Goal: Task Accomplishment & Management: Complete application form

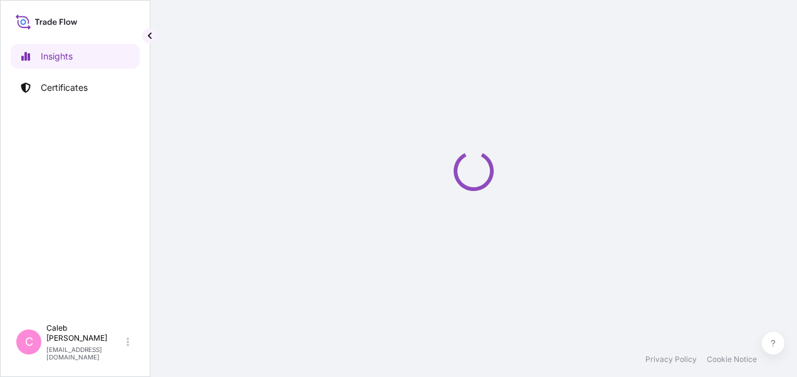
select select "2025"
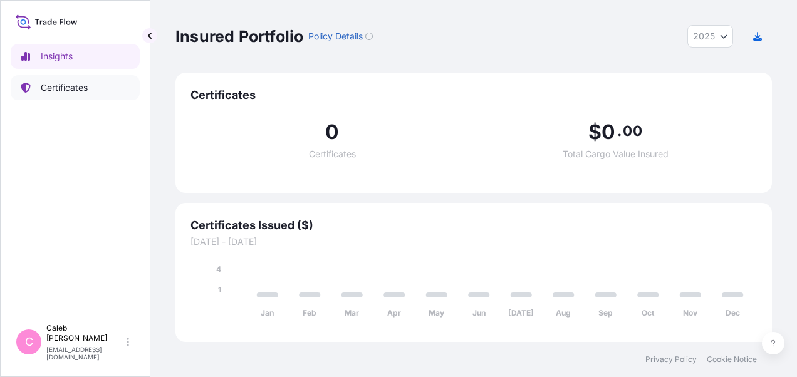
click at [56, 88] on p "Certificates" at bounding box center [64, 87] width 47 height 13
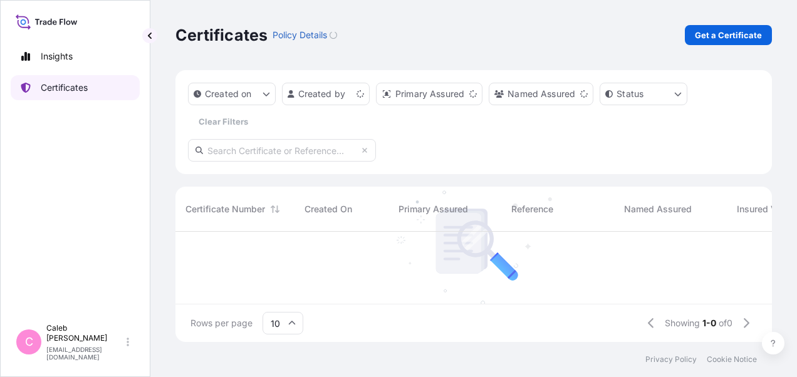
scroll to position [108, 586]
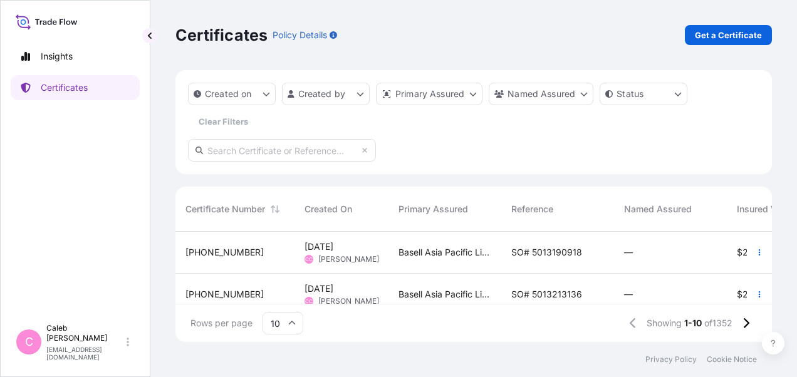
click at [543, 249] on span "SO# 5013190918" at bounding box center [546, 252] width 71 height 13
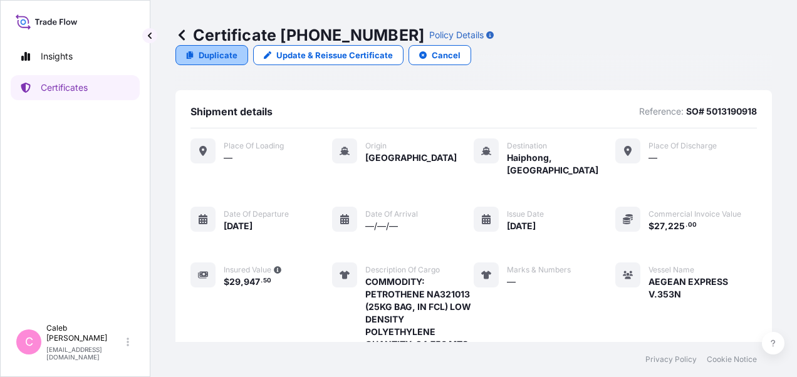
click at [237, 49] on p "Duplicate" at bounding box center [218, 55] width 39 height 13
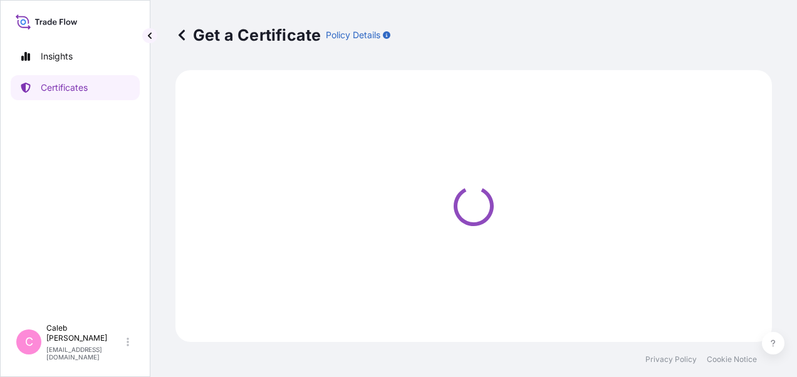
select select "Sea"
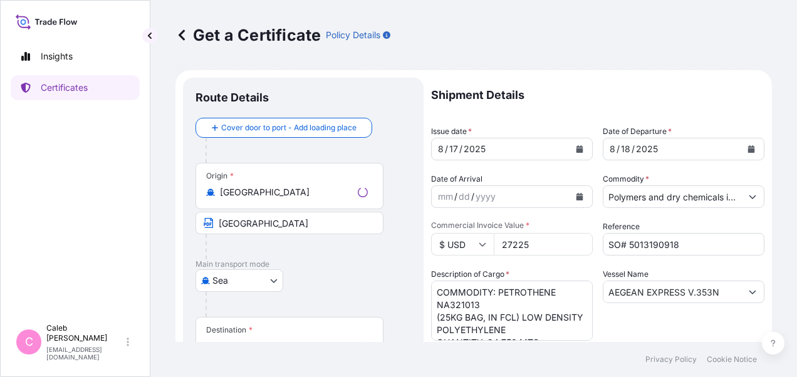
select select "32034"
click at [748, 147] on icon "Calendar" at bounding box center [751, 149] width 7 height 8
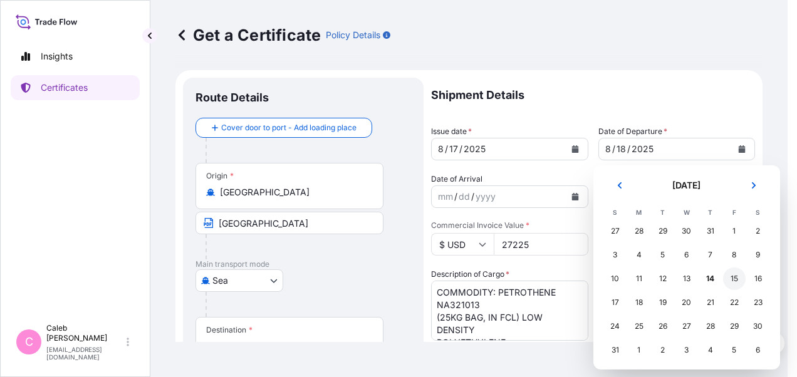
click at [732, 279] on div "15" at bounding box center [734, 278] width 23 height 23
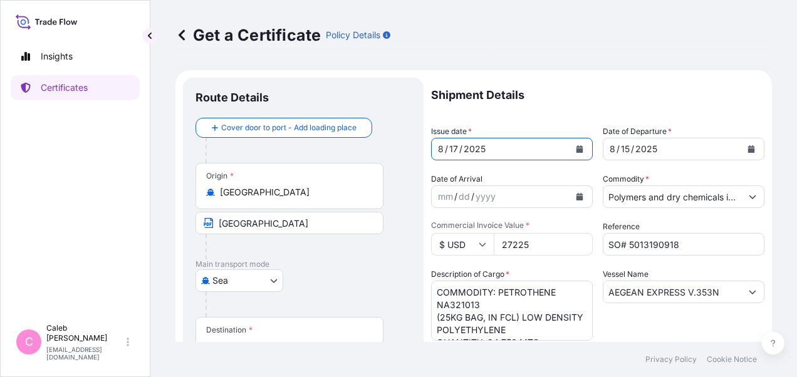
click at [576, 148] on icon "Calendar" at bounding box center [580, 149] width 8 height 8
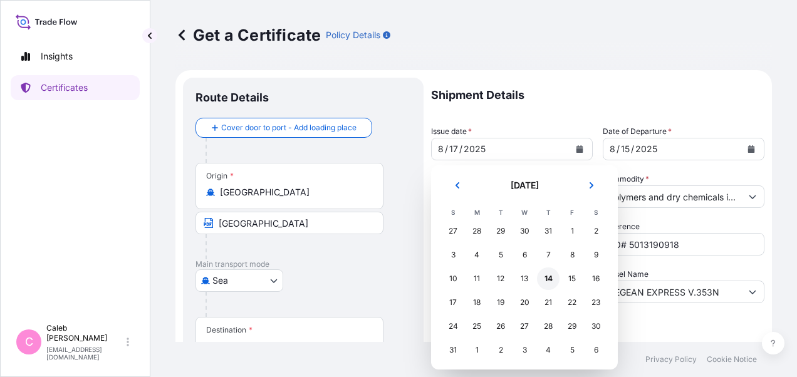
click at [547, 281] on div "14" at bounding box center [548, 278] width 23 height 23
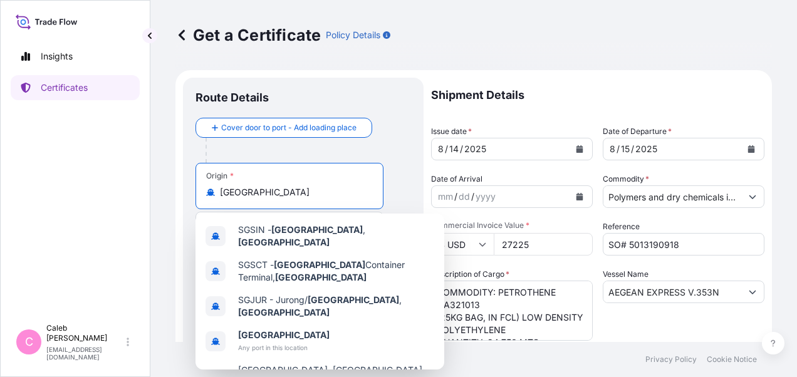
drag, startPoint x: 216, startPoint y: 187, endPoint x: 209, endPoint y: 187, distance: 6.9
click at [209, 187] on div "[GEOGRAPHIC_DATA]" at bounding box center [289, 192] width 167 height 13
paste input "KAOHSIUNG PORT IN [GEOGRAPHIC_DATA]"
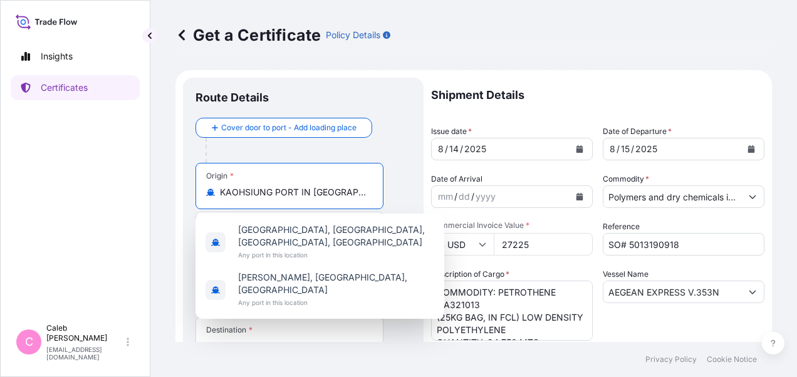
drag, startPoint x: 276, startPoint y: 189, endPoint x: 366, endPoint y: 192, distance: 89.6
click at [366, 192] on input "KAOHSIUNG PORT IN [GEOGRAPHIC_DATA]" at bounding box center [294, 192] width 148 height 13
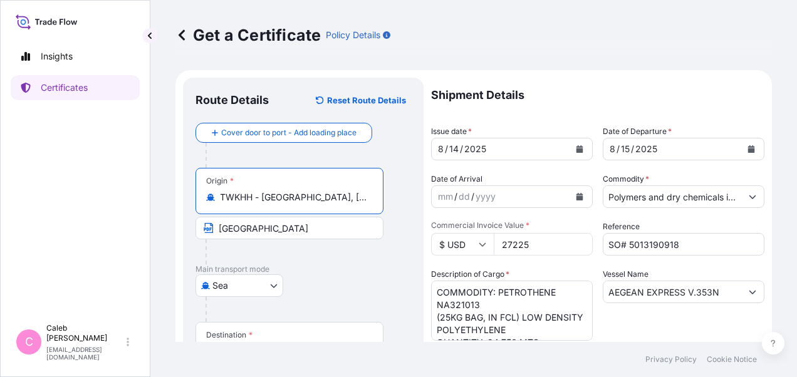
type input "TWKHH - [GEOGRAPHIC_DATA], [GEOGRAPHIC_DATA]"
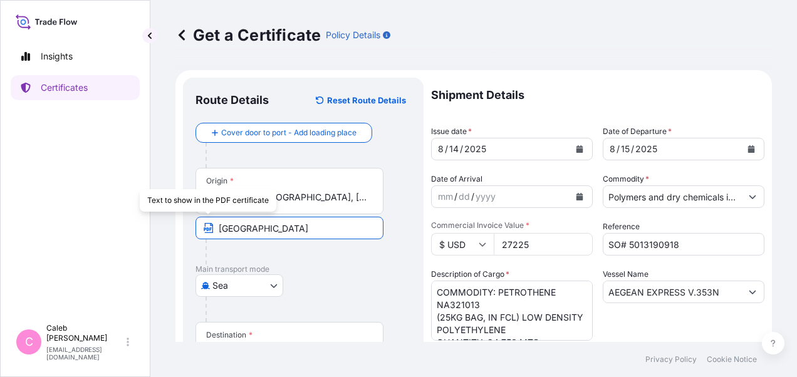
drag, startPoint x: 276, startPoint y: 228, endPoint x: 212, endPoint y: 228, distance: 63.9
click at [212, 228] on span "[GEOGRAPHIC_DATA]" at bounding box center [289, 228] width 188 height 23
paste input "KAOHSIUNG PORT IN [GEOGRAPHIC_DATA]"
type input "KAOHSIUNG PORT IN [GEOGRAPHIC_DATA]"
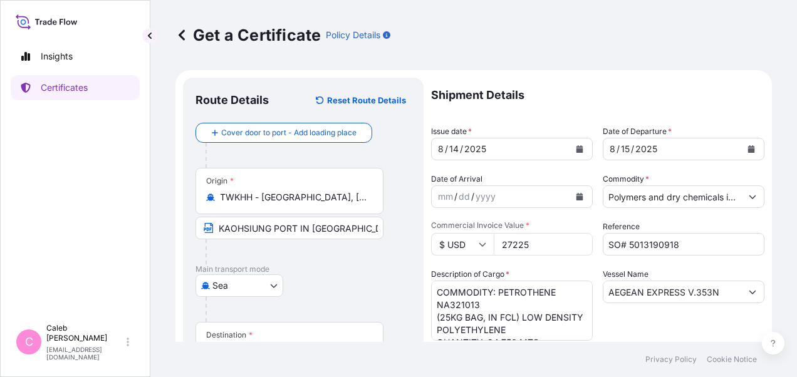
click at [391, 206] on div "Origin * [GEOGRAPHIC_DATA] - [GEOGRAPHIC_DATA], [GEOGRAPHIC_DATA] [GEOGRAPHIC_D…" at bounding box center [302, 216] width 215 height 96
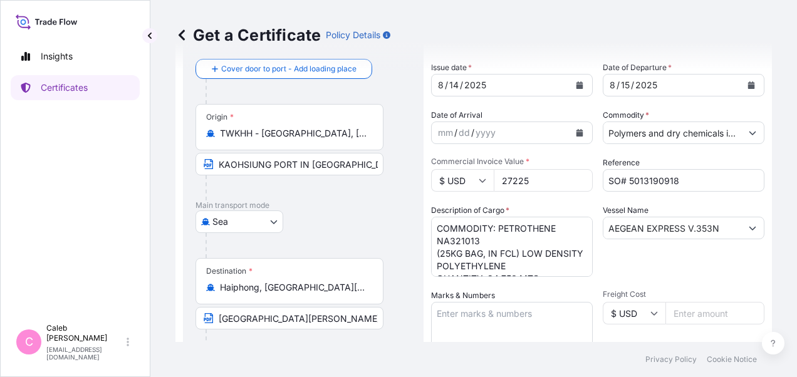
scroll to position [125, 0]
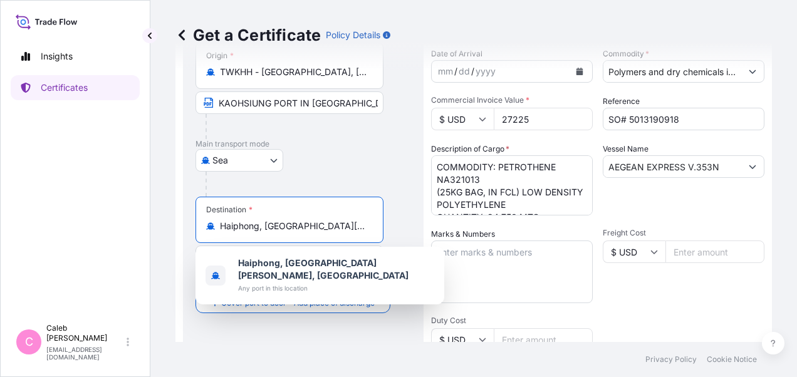
drag, startPoint x: 355, startPoint y: 228, endPoint x: 211, endPoint y: 228, distance: 144.1
click at [211, 228] on div "Haiphong, [GEOGRAPHIC_DATA][PERSON_NAME], [GEOGRAPHIC_DATA]" at bounding box center [289, 226] width 167 height 13
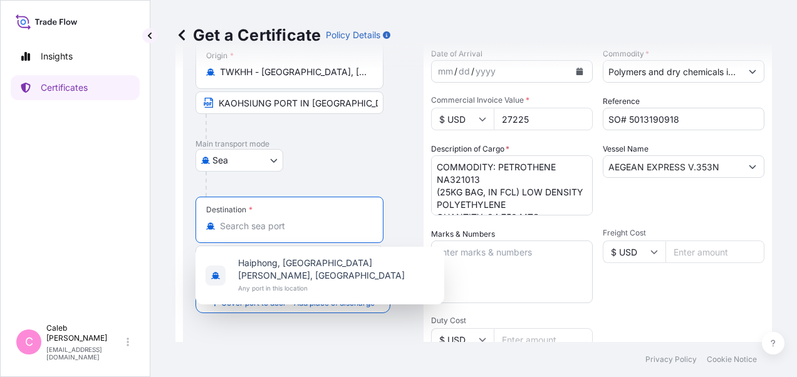
paste input "Cat Lai Port In [GEOGRAPHIC_DATA], [GEOGRAPHIC_DATA]"
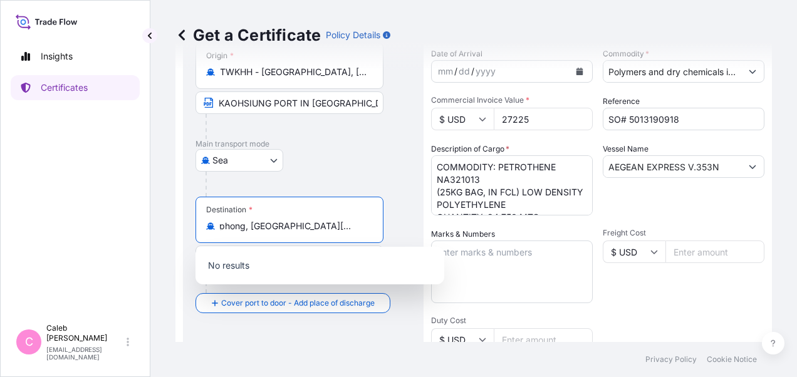
scroll to position [0, 0]
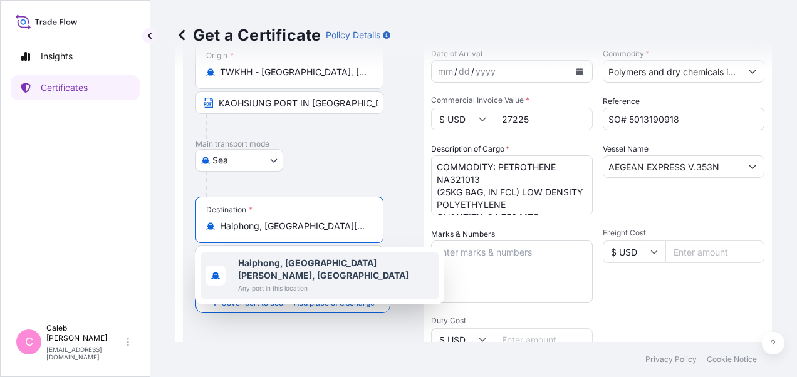
drag, startPoint x: 355, startPoint y: 224, endPoint x: 201, endPoint y: 224, distance: 153.5
click at [201, 224] on div "Destination * Haiphong, [GEOGRAPHIC_DATA][PERSON_NAME], [GEOGRAPHIC_DATA]" at bounding box center [289, 220] width 188 height 46
paste input "[GEOGRAPHIC_DATA]"
click at [348, 258] on span "[PERSON_NAME], [GEOGRAPHIC_DATA][PERSON_NAME], [GEOGRAPHIC_DATA]" at bounding box center [336, 269] width 196 height 25
click at [334, 227] on input "[PERSON_NAME], [GEOGRAPHIC_DATA][PERSON_NAME], [GEOGRAPHIC_DATA]" at bounding box center [294, 226] width 148 height 13
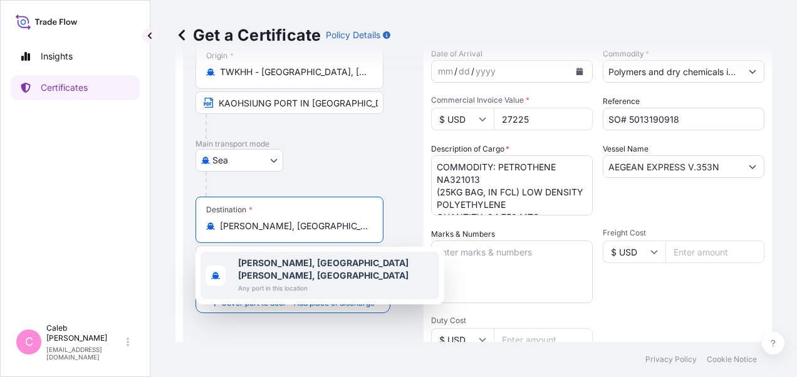
click at [323, 264] on b "[PERSON_NAME], [GEOGRAPHIC_DATA][PERSON_NAME], [GEOGRAPHIC_DATA]" at bounding box center [323, 268] width 170 height 23
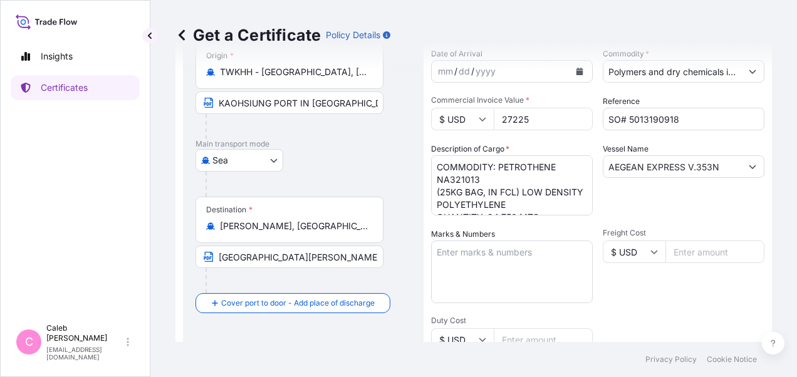
click at [373, 224] on div "Destination * [PERSON_NAME], [GEOGRAPHIC_DATA][PERSON_NAME], [GEOGRAPHIC_DATA]" at bounding box center [289, 220] width 188 height 46
click at [368, 224] on input "[PERSON_NAME], [GEOGRAPHIC_DATA][PERSON_NAME], [GEOGRAPHIC_DATA]" at bounding box center [294, 226] width 148 height 13
drag, startPoint x: 218, startPoint y: 225, endPoint x: 391, endPoint y: 224, distance: 172.9
click at [391, 224] on div "Destination * [PERSON_NAME], [GEOGRAPHIC_DATA][PERSON_NAME], [GEOGRAPHIC_DATA] …" at bounding box center [302, 245] width 215 height 96
drag, startPoint x: 391, startPoint y: 224, endPoint x: 358, endPoint y: 227, distance: 32.7
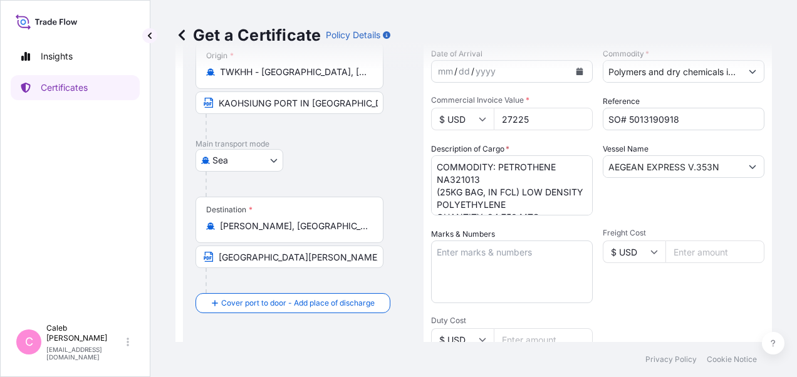
click at [358, 227] on input "[PERSON_NAME], [GEOGRAPHIC_DATA][PERSON_NAME], [GEOGRAPHIC_DATA]" at bounding box center [294, 226] width 148 height 13
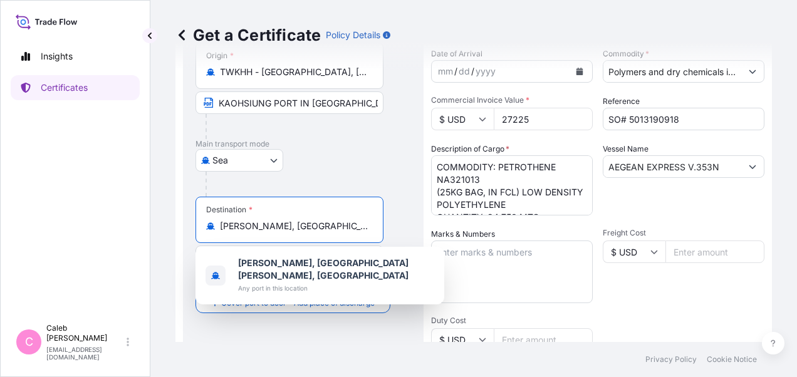
click at [363, 224] on input "[PERSON_NAME], [GEOGRAPHIC_DATA][PERSON_NAME], [GEOGRAPHIC_DATA]" at bounding box center [294, 226] width 148 height 13
drag, startPoint x: 366, startPoint y: 224, endPoint x: 301, endPoint y: 223, distance: 65.2
click at [301, 223] on input "[PERSON_NAME], [GEOGRAPHIC_DATA][PERSON_NAME], [GEOGRAPHIC_DATA]" at bounding box center [294, 226] width 148 height 13
type input "[PERSON_NAME], [GEOGRAPHIC_DATA]"
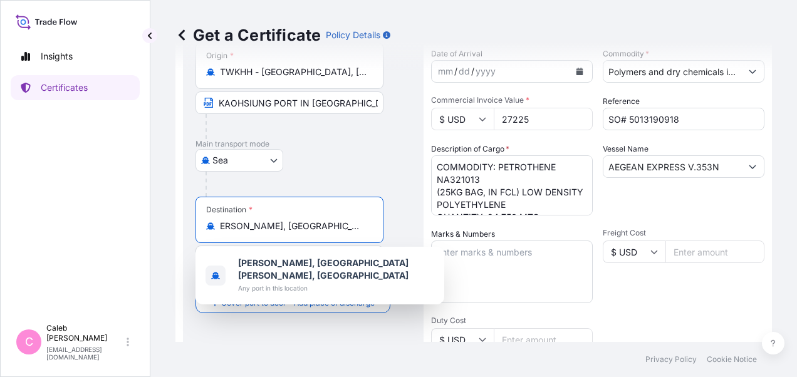
scroll to position [0, 0]
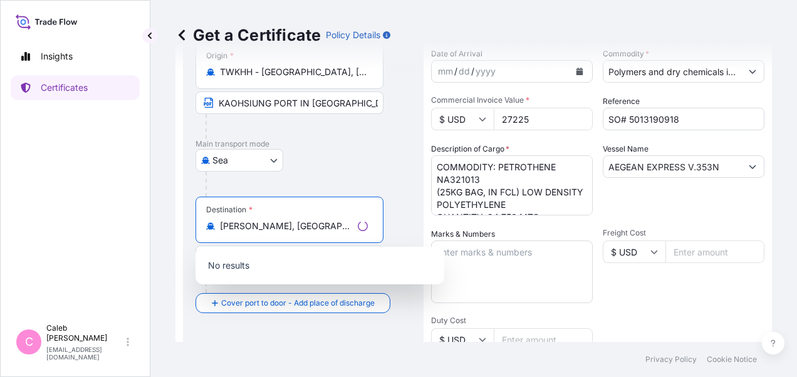
drag, startPoint x: 326, startPoint y: 225, endPoint x: 220, endPoint y: 225, distance: 105.8
click at [220, 225] on input "[PERSON_NAME], [GEOGRAPHIC_DATA]" at bounding box center [286, 226] width 133 height 13
paste input "Cat Lai Port"
click at [326, 169] on div "[GEOGRAPHIC_DATA]" at bounding box center [302, 160] width 215 height 23
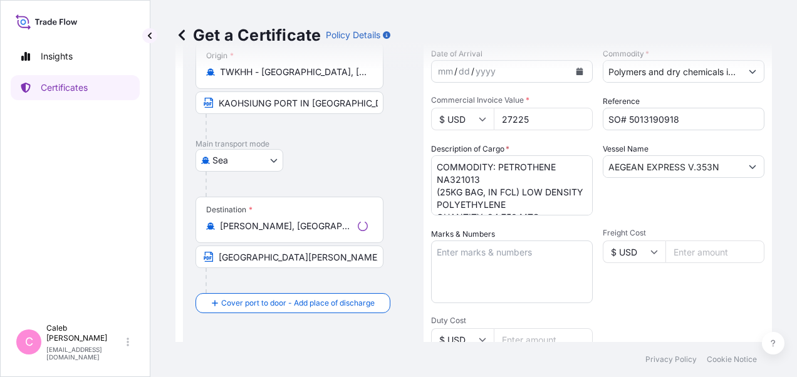
click at [349, 228] on input "[PERSON_NAME], [GEOGRAPHIC_DATA][PERSON_NAME], [GEOGRAPHIC_DATA]" at bounding box center [286, 226] width 133 height 13
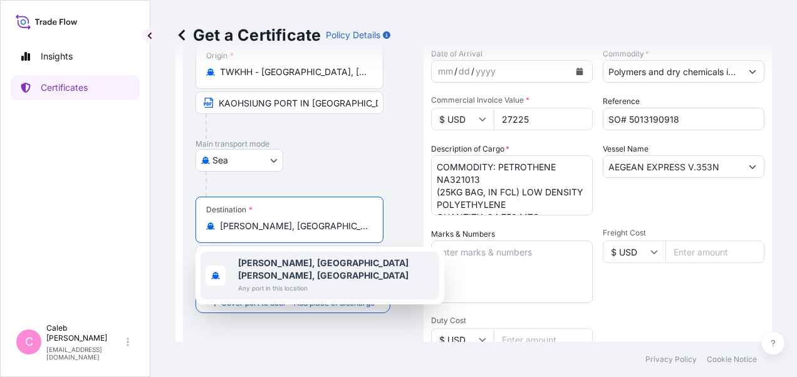
click at [364, 222] on input "[PERSON_NAME], [GEOGRAPHIC_DATA][PERSON_NAME], [GEOGRAPHIC_DATA]" at bounding box center [294, 226] width 148 height 13
drag, startPoint x: 364, startPoint y: 222, endPoint x: 297, endPoint y: 222, distance: 67.0
click at [297, 222] on input "[PERSON_NAME], [GEOGRAPHIC_DATA][PERSON_NAME], [GEOGRAPHIC_DATA]" at bounding box center [294, 226] width 148 height 13
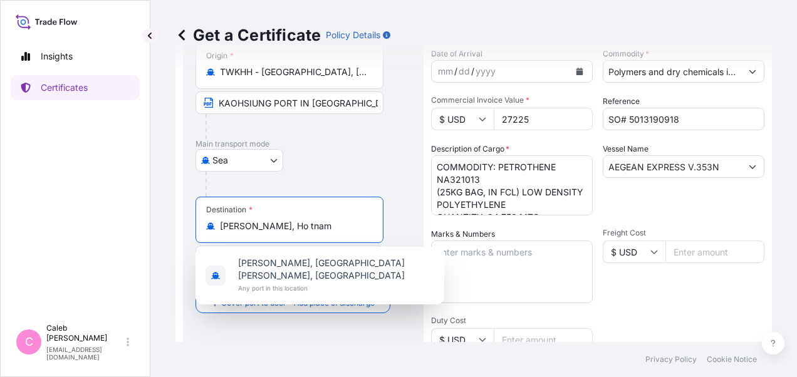
type input "[PERSON_NAME], [GEOGRAPHIC_DATA]"
drag, startPoint x: 328, startPoint y: 222, endPoint x: 198, endPoint y: 224, distance: 129.7
click at [198, 224] on div "Destination * [PERSON_NAME], [GEOGRAPHIC_DATA]" at bounding box center [289, 220] width 188 height 46
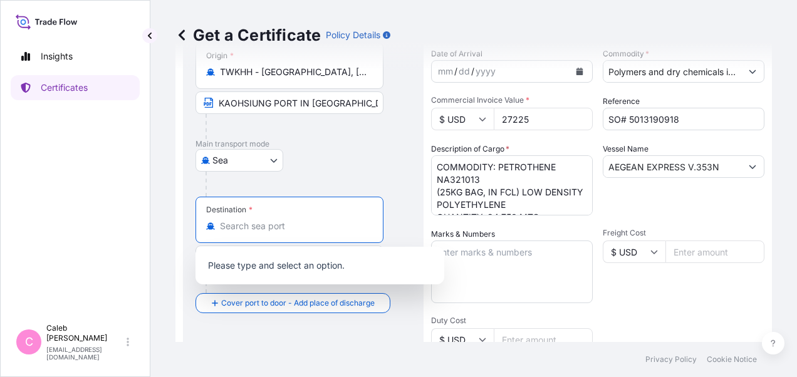
paste input "Cat Lai Port"
type input "[PERSON_NAME], [GEOGRAPHIC_DATA][PERSON_NAME], [GEOGRAPHIC_DATA]"
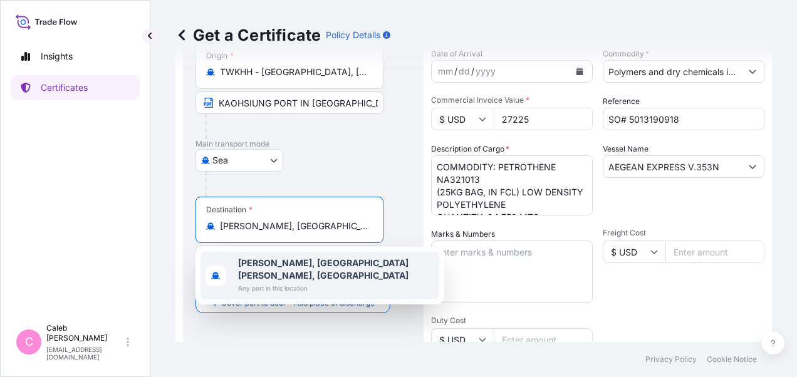
scroll to position [0, 16]
drag, startPoint x: 241, startPoint y: 225, endPoint x: 395, endPoint y: 224, distance: 154.1
click at [395, 224] on div "Destination * [PERSON_NAME], [GEOGRAPHIC_DATA][PERSON_NAME], [GEOGRAPHIC_DATA] …" at bounding box center [302, 245] width 215 height 96
click at [330, 223] on input "[PERSON_NAME], [GEOGRAPHIC_DATA][PERSON_NAME], [GEOGRAPHIC_DATA]" at bounding box center [294, 226] width 148 height 13
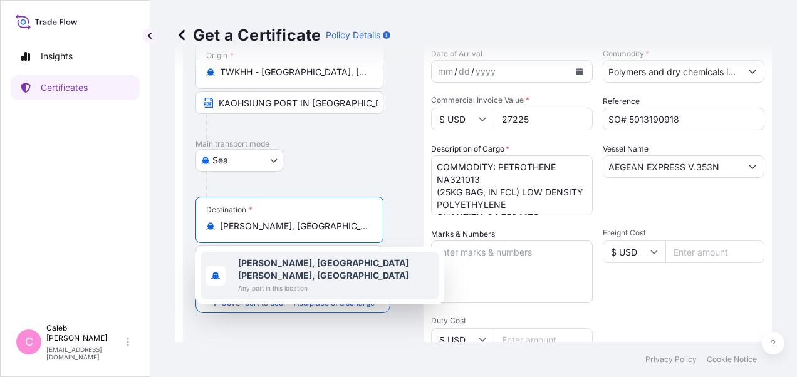
drag, startPoint x: 356, startPoint y: 222, endPoint x: 281, endPoint y: 222, distance: 74.5
click at [281, 222] on input "[PERSON_NAME], [GEOGRAPHIC_DATA][PERSON_NAME], [GEOGRAPHIC_DATA]" at bounding box center [294, 226] width 148 height 13
type input "[PERSON_NAME], [GEOGRAPHIC_DATA]"
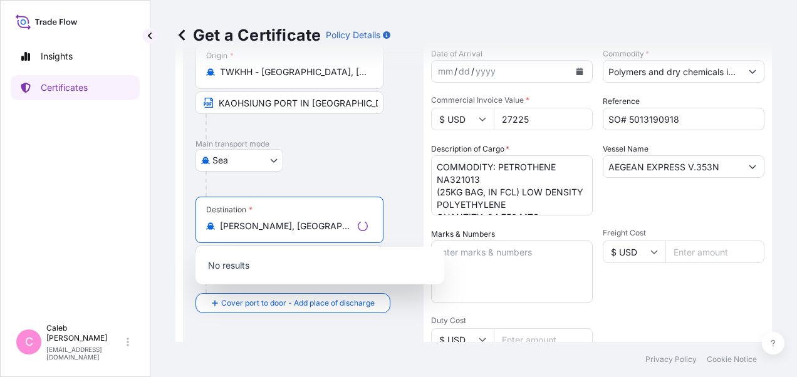
drag, startPoint x: 315, startPoint y: 224, endPoint x: 212, endPoint y: 220, distance: 102.8
click at [212, 220] on div "[PERSON_NAME], [GEOGRAPHIC_DATA]" at bounding box center [289, 226] width 167 height 13
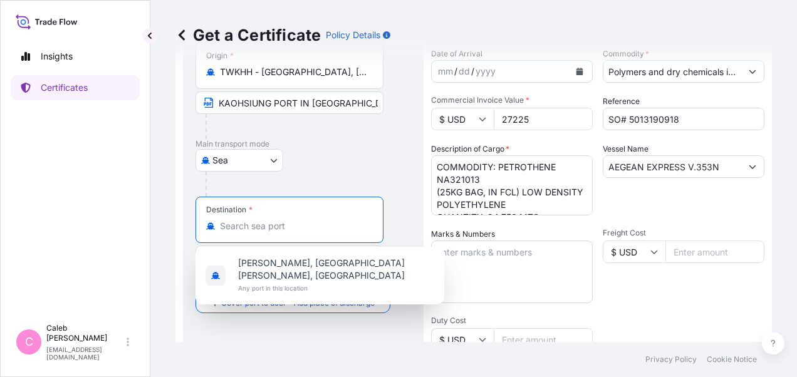
paste input "[PERSON_NAME], [GEOGRAPHIC_DATA]"
drag, startPoint x: 318, startPoint y: 225, endPoint x: 192, endPoint y: 222, distance: 126.6
click at [192, 222] on div "Route Details Reset Route Details Cover door to port - Add loading place Place …" at bounding box center [303, 315] width 241 height 727
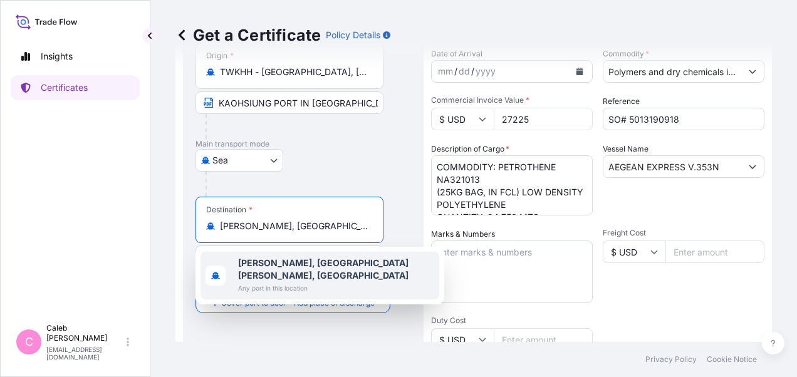
click at [331, 230] on input "[PERSON_NAME], [GEOGRAPHIC_DATA][PERSON_NAME], [GEOGRAPHIC_DATA]" at bounding box center [294, 226] width 148 height 13
drag, startPoint x: 364, startPoint y: 223, endPoint x: 282, endPoint y: 227, distance: 82.1
click at [282, 227] on input "[PERSON_NAME], [GEOGRAPHIC_DATA][PERSON_NAME], [GEOGRAPHIC_DATA]" at bounding box center [294, 226] width 148 height 13
type input "[PERSON_NAME], [GEOGRAPHIC_DATA]"
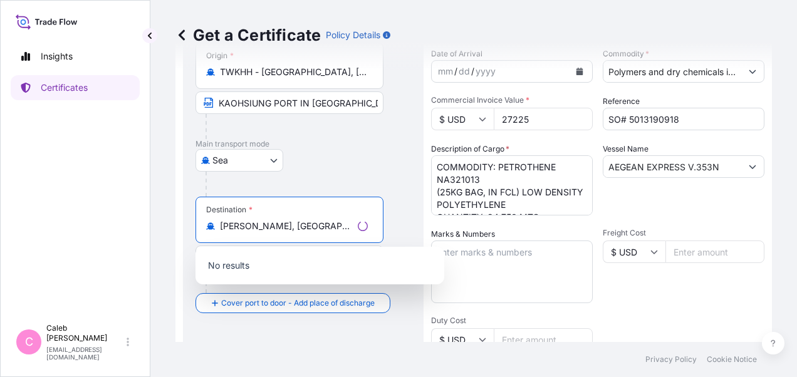
drag, startPoint x: 303, startPoint y: 226, endPoint x: 217, endPoint y: 225, distance: 86.4
click at [217, 225] on div "[PERSON_NAME], [GEOGRAPHIC_DATA]" at bounding box center [289, 226] width 167 height 13
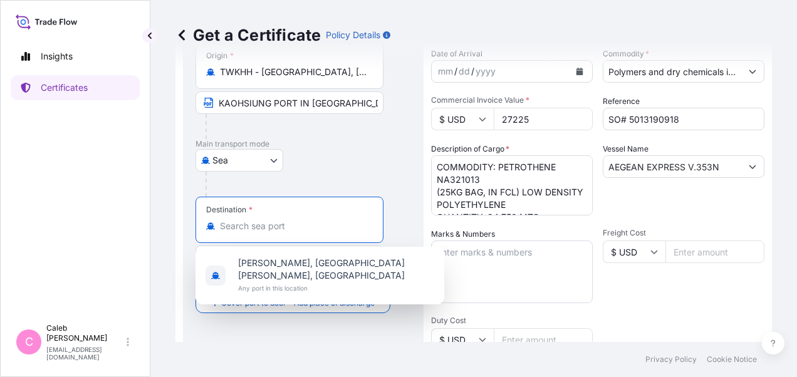
paste input "Cat Lai Port"
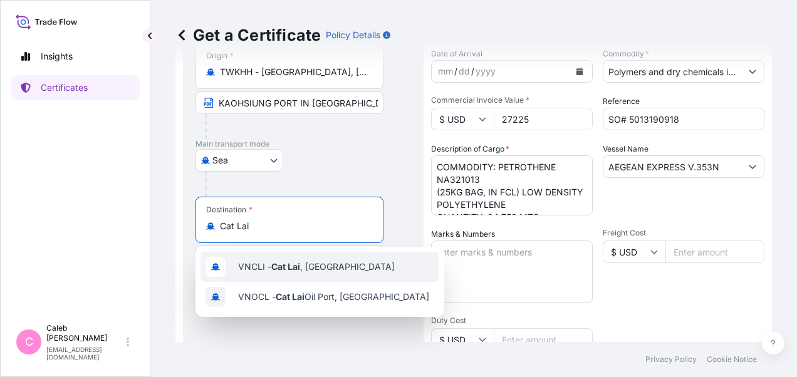
click at [338, 271] on span "VNCLI - Cat Lai , [GEOGRAPHIC_DATA]" at bounding box center [316, 267] width 157 height 13
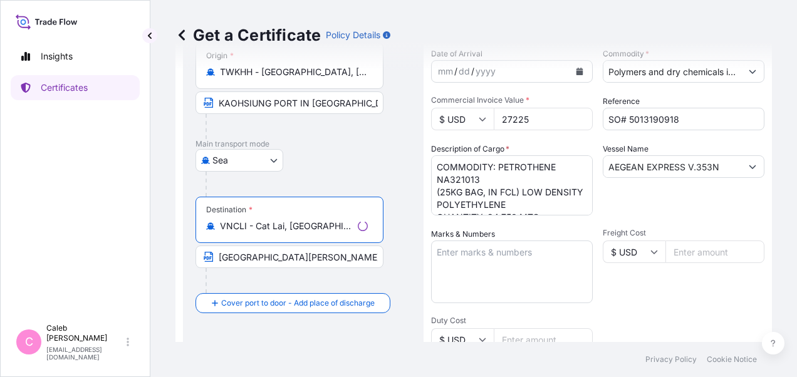
type input "VNCLI - Cat Lai, [GEOGRAPHIC_DATA]"
click at [394, 277] on div "Destination * VNCLI - Cat Lai, [GEOGRAPHIC_DATA] [GEOGRAPHIC_DATA][PERSON_NAME]…" at bounding box center [302, 245] width 215 height 96
drag, startPoint x: 343, startPoint y: 257, endPoint x: 204, endPoint y: 246, distance: 140.1
click at [204, 246] on span "[GEOGRAPHIC_DATA][PERSON_NAME], [GEOGRAPHIC_DATA]" at bounding box center [289, 257] width 188 height 23
paste input "Cat Lai Port In [GEOGRAPHIC_DATA], [GEOGRAPHIC_DATA]"
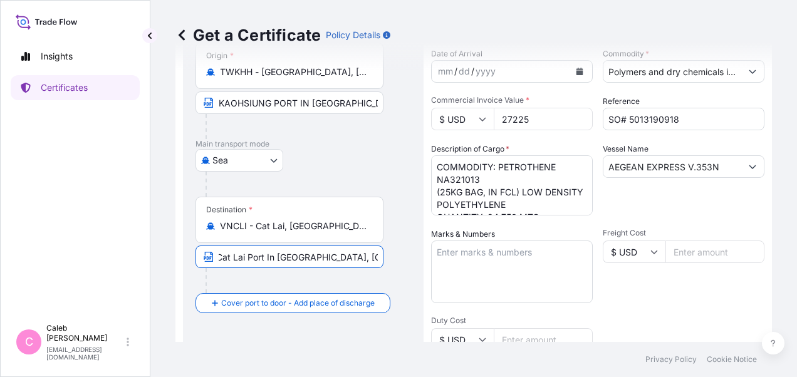
scroll to position [0, 5]
click at [333, 254] on input "Cat Lai Port in [GEOGRAPHIC_DATA], [GEOGRAPHIC_DATA] VIA PORT OF DISCHARGE: VUN…" at bounding box center [289, 257] width 188 height 23
click at [256, 258] on input "Cat Lai Port in [GEOGRAPHIC_DATA], [GEOGRAPHIC_DATA] VIA PORT OF DISCHARGE: VUN…" at bounding box center [289, 257] width 188 height 23
click at [401, 220] on div "Destination * VNCLI - Cat Lai, [GEOGRAPHIC_DATA] Cat Lai Port in [GEOGRAPHIC_DA…" at bounding box center [302, 245] width 215 height 96
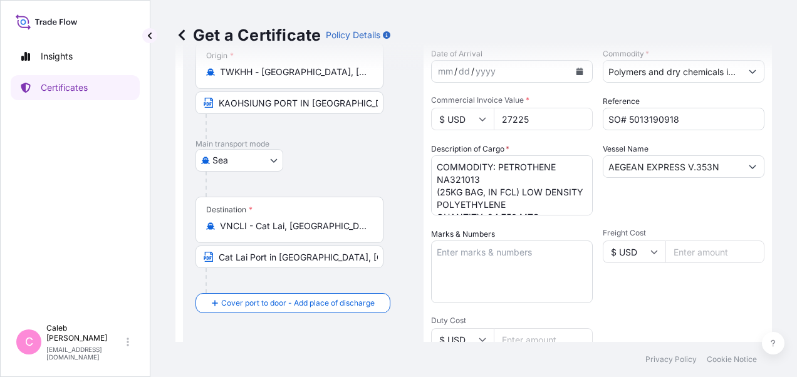
click at [247, 253] on input "Cat Lai Port in [GEOGRAPHIC_DATA], [GEOGRAPHIC_DATA] VIA PORT OF DISCHARGE: VUN…" at bounding box center [289, 257] width 188 height 23
click at [221, 256] on input "Cat Lai Port in [GEOGRAPHIC_DATA], [GEOGRAPHIC_DATA] VIA PORT OF DISCHARGE: VUN…" at bounding box center [289, 257] width 188 height 23
drag, startPoint x: 219, startPoint y: 256, endPoint x: 309, endPoint y: 256, distance: 90.2
click at [309, 256] on input "Cat Lai Port in [GEOGRAPHIC_DATA], [GEOGRAPHIC_DATA] VIA PORT OF DISCHARGE: VUN…" at bounding box center [289, 257] width 188 height 23
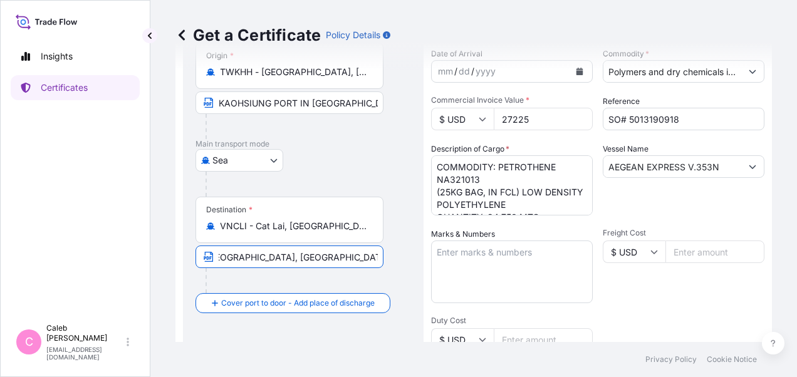
paste input "In Hochim"
click at [359, 255] on input "Cat Lai [GEOGRAPHIC_DATA], [GEOGRAPHIC_DATA] VIA PORT OF DISCHARGE: VUNG TAU, […" at bounding box center [289, 257] width 188 height 23
drag, startPoint x: 350, startPoint y: 254, endPoint x: 394, endPoint y: 255, distance: 43.8
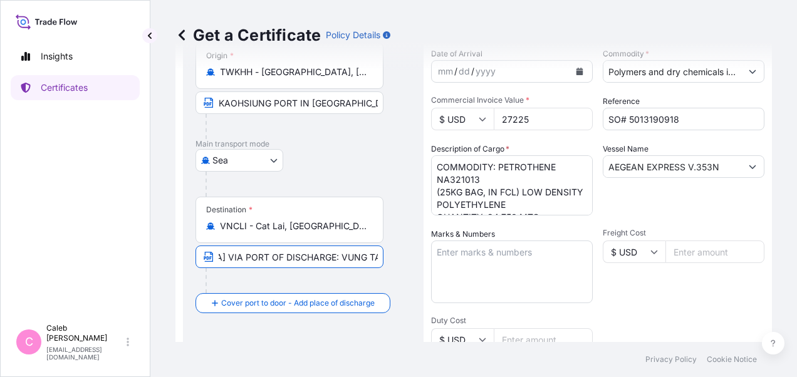
click at [394, 255] on div "Destination * VNCLI - Cat Lai, [GEOGRAPHIC_DATA] Cat Lai [GEOGRAPHIC_DATA], [GE…" at bounding box center [302, 245] width 215 height 96
paste input "[GEOGRAPHIC_DATA], [GEOGRAPHIC_DATA]"
type input "Cat Lai [GEOGRAPHIC_DATA], [GEOGRAPHIC_DATA] VIA PORT OF DISCHARGE: [GEOGRAPHIC…"
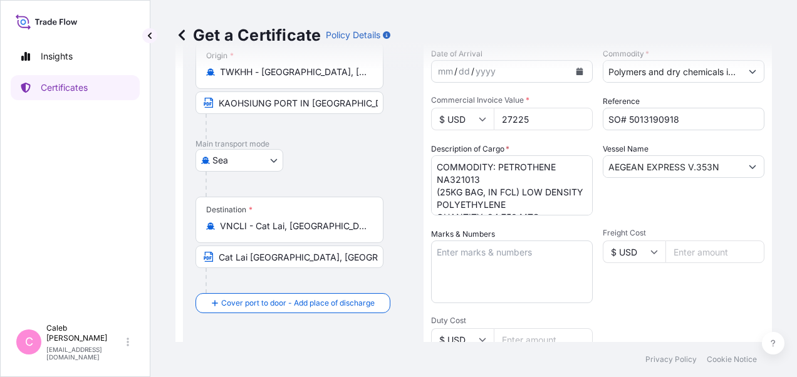
click at [403, 242] on div "Destination * VNCLI - Cat Lai, [GEOGRAPHIC_DATA] Cat Lai [GEOGRAPHIC_DATA], [GE…" at bounding box center [302, 245] width 215 height 96
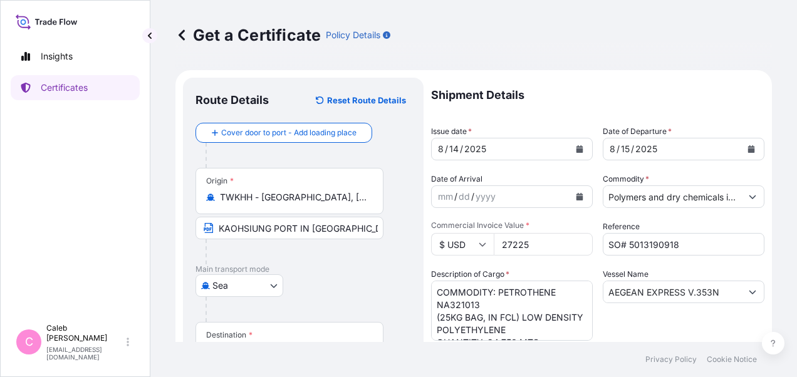
drag, startPoint x: 534, startPoint y: 243, endPoint x: 492, endPoint y: 243, distance: 41.3
click at [492, 243] on div "$ USD 27225" at bounding box center [512, 244] width 162 height 23
paste input "53955.00"
type input "53955.00"
click at [549, 270] on div "Description of Cargo * COMMODITY: PETROTHENE NA321013 (25KG BAG, IN FCL) LOW DE…" at bounding box center [512, 304] width 162 height 73
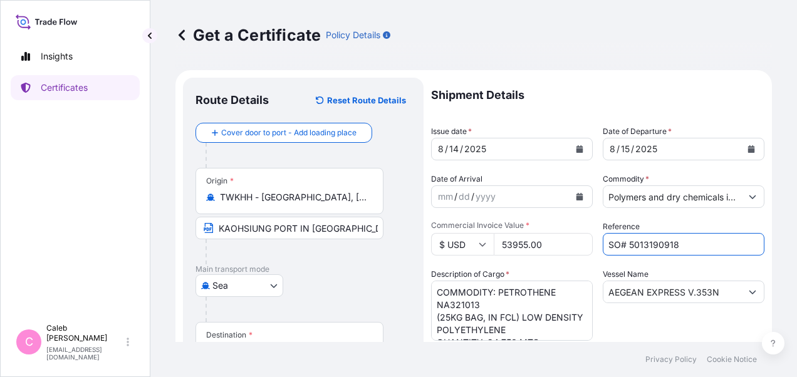
drag, startPoint x: 681, startPoint y: 242, endPoint x: 626, endPoint y: 243, distance: 55.8
click at [626, 243] on input "SO# 5013190918" at bounding box center [684, 244] width 162 height 23
paste input "659"
type input "SO# 5013190659"
click at [683, 270] on div "Vessel Name AEGEAN EXPRESS V.353N" at bounding box center [684, 304] width 162 height 73
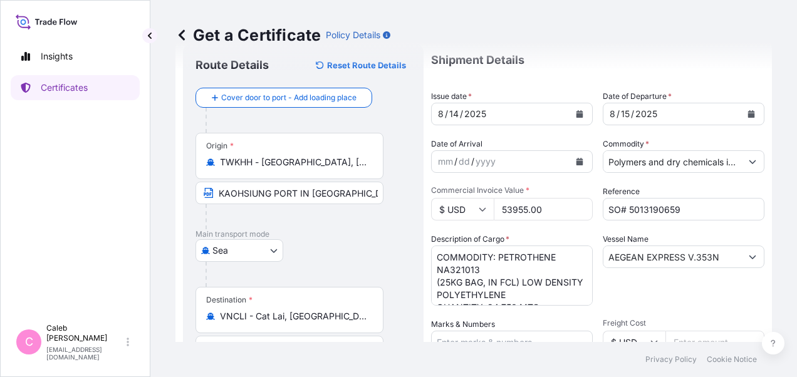
scroll to position [63, 0]
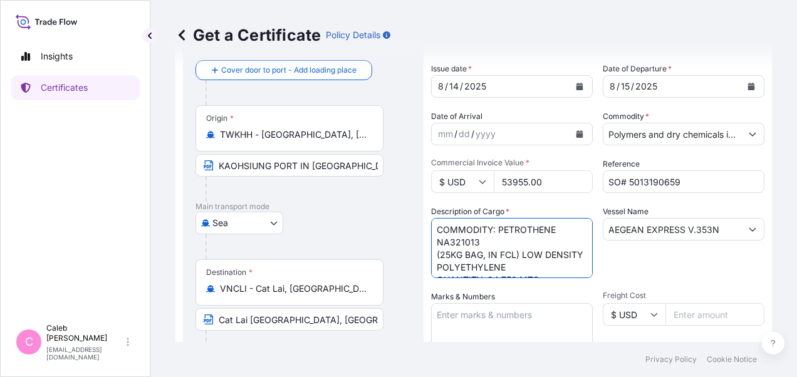
click at [475, 251] on textarea "COMMODITY: PETROTHENE NA321013 (25KG BAG, IN FCL) LOW DENSITY POLYETHYLENE QUAN…" at bounding box center [512, 248] width 162 height 60
drag, startPoint x: 475, startPoint y: 267, endPoint x: 435, endPoint y: 229, distance: 54.9
click at [435, 229] on textarea "COMMODITY: PETROTHENE NA321013 (25KG BAG, IN FCL) LOW DENSITY POLYETHYLENE QUAN…" at bounding box center [512, 248] width 162 height 60
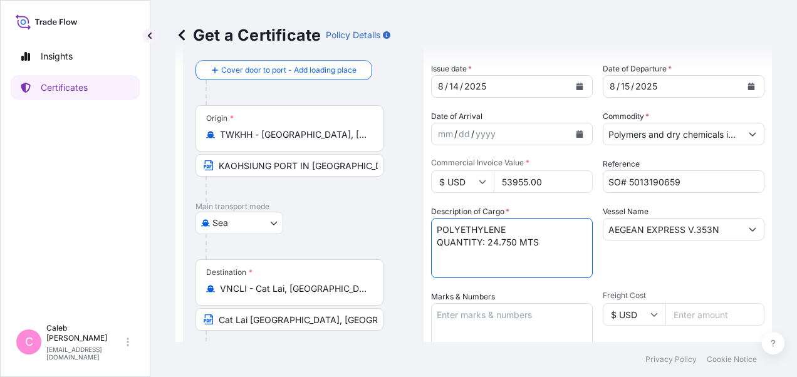
drag, startPoint x: 509, startPoint y: 239, endPoint x: 433, endPoint y: 237, distance: 75.2
click at [433, 237] on textarea "COMMODITY: PETROTHENE NA321013 (25KG BAG, IN FCL) LOW DENSITY POLYETHYLENE QUAN…" at bounding box center [512, 248] width 162 height 60
paste textarea "49.500 MTS OF LOW DENSITY POLYETHYLENE LUPOLEN 2221D (IN 25KG BAG)"
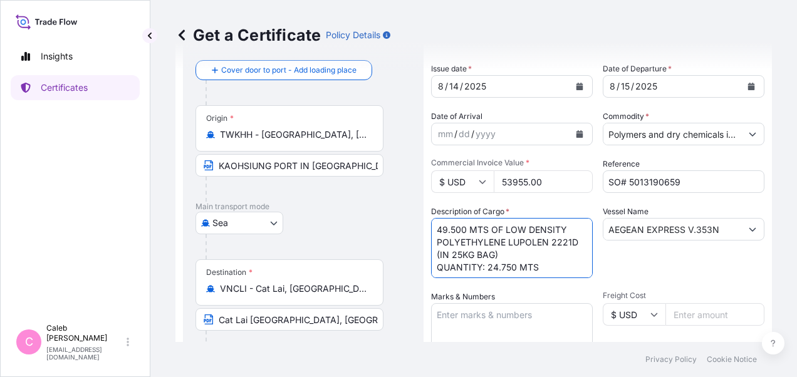
drag, startPoint x: 504, startPoint y: 228, endPoint x: 437, endPoint y: 227, distance: 67.0
click at [437, 227] on textarea "COMMODITY: PETROTHENE NA321013 (25KG BAG, IN FCL) LOW DENSITY POLYETHYLENE QUAN…" at bounding box center [512, 248] width 162 height 60
click at [541, 256] on textarea "COMMODITY: PETROTHENE NA321013 (25KG BAG, IN FCL) LOW DENSITY POLYETHYLENE QUAN…" at bounding box center [512, 248] width 162 height 60
paste textarea "49.500 MTS OF"
type textarea "LOW DENSITY POLYETHYLENE LUPOLEN 2221D (IN 25KG BAG) QUANTITY: 49.500 MTS"
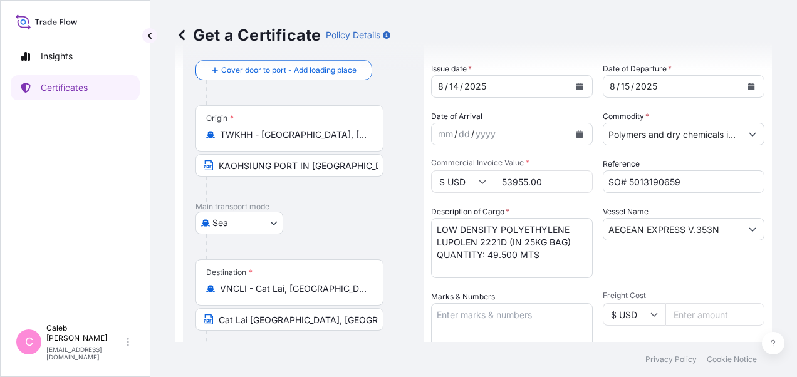
click at [605, 254] on div "Vessel Name AEGEAN EXPRESS V.353N" at bounding box center [684, 241] width 162 height 73
drag, startPoint x: 720, startPoint y: 229, endPoint x: 591, endPoint y: 236, distance: 129.2
click at [591, 236] on div "Shipment Details Issue date * [DATE] Date of Departure * [DATE] Date of Arrival…" at bounding box center [597, 361] width 333 height 692
paste input "UNI-PERFECT 0332-619S"
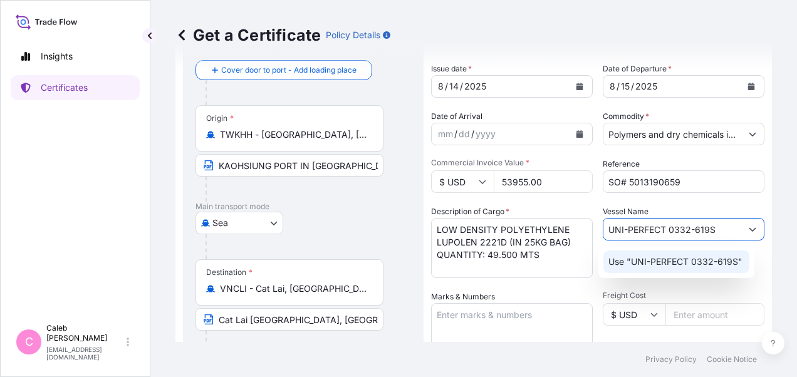
click at [676, 260] on p "Use "UNI-PERFECT 0332-619S"" at bounding box center [675, 262] width 134 height 13
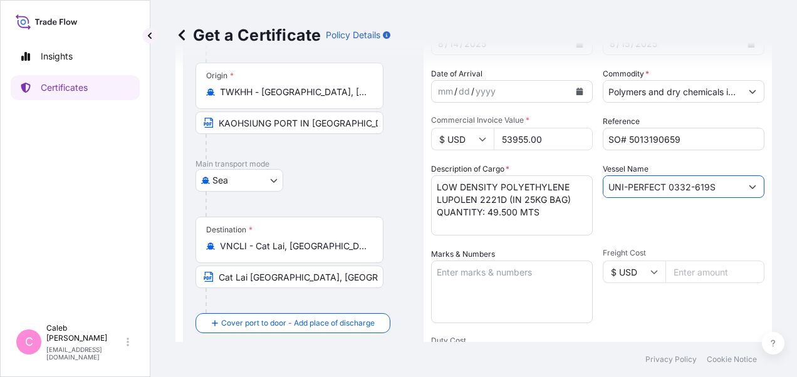
scroll to position [125, 0]
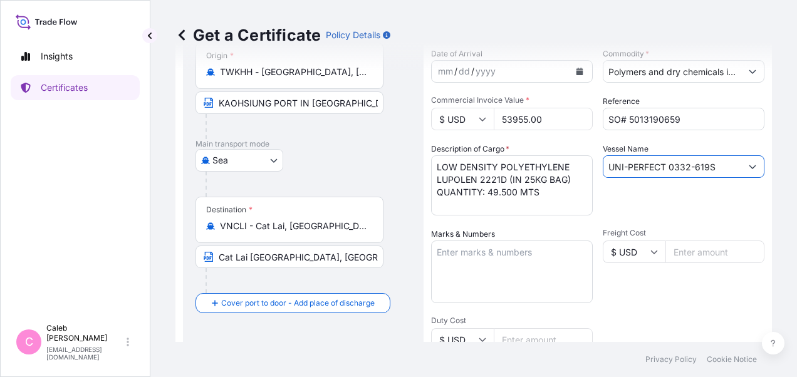
type input "UNI-PERFECT 0332-619S"
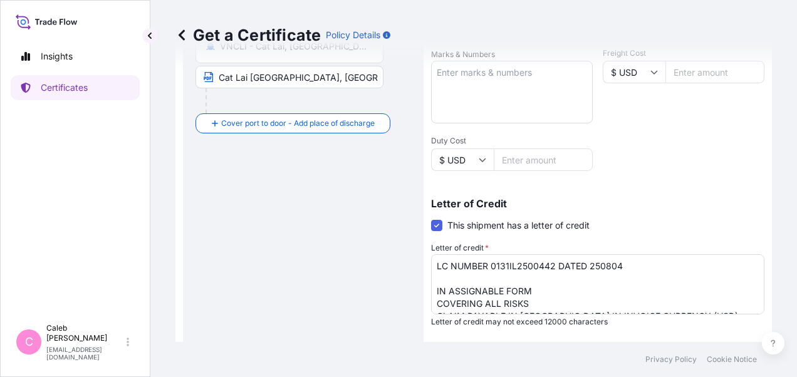
scroll to position [376, 0]
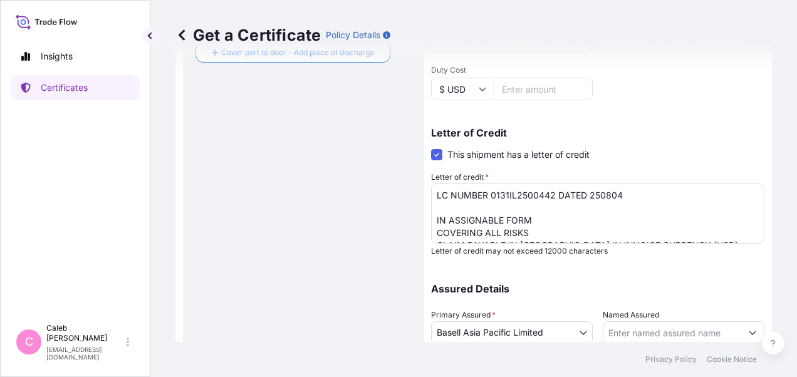
click at [165, 264] on div "Get a Certificate Policy Details Route Details Reset Route Details Cover door t…" at bounding box center [473, 171] width 646 height 342
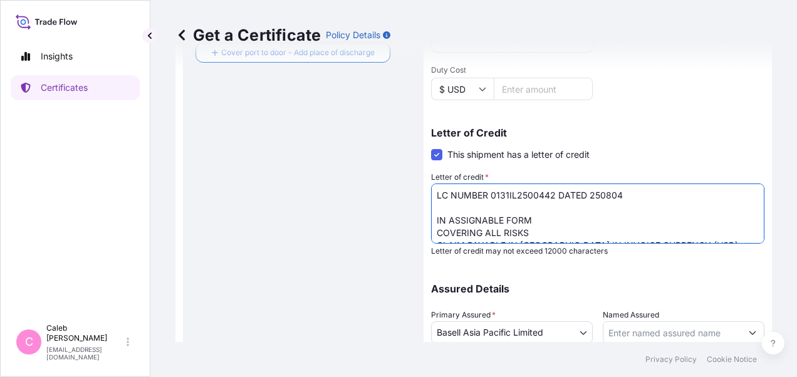
drag, startPoint x: 490, startPoint y: 192, endPoint x: 643, endPoint y: 202, distance: 153.1
click at [643, 202] on textarea "LC NUMBER 0131IL2500442 DATED 250804 IN ASSIGNABLE FORM COVERING ALL RISKS CLAI…" at bounding box center [597, 214] width 333 height 60
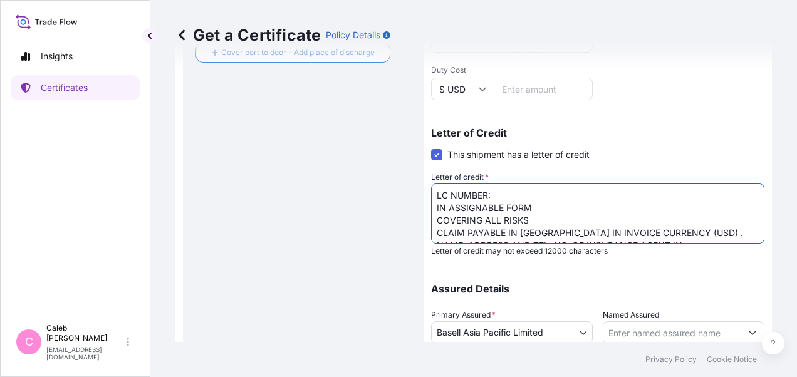
paste textarea "ILC2508243"
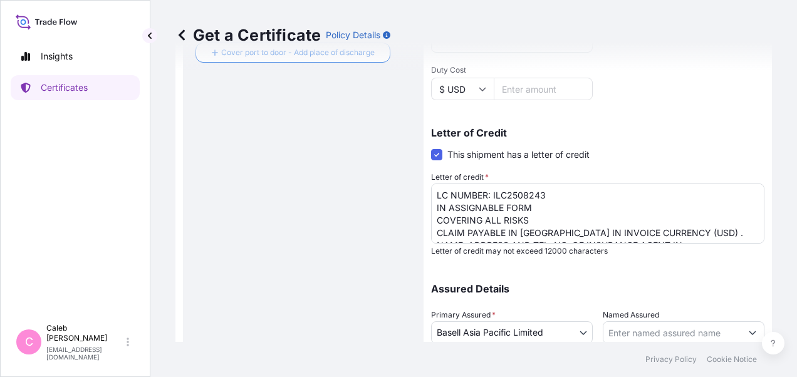
click at [185, 288] on div "Route Details Reset Route Details Cover door to port - Add loading place Place …" at bounding box center [303, 65] width 241 height 727
click at [527, 217] on textarea "LC NUMBER 0131IL2500442 DATED 250804 IN ASSIGNABLE FORM COVERING ALL RISKS CLAI…" at bounding box center [597, 214] width 333 height 60
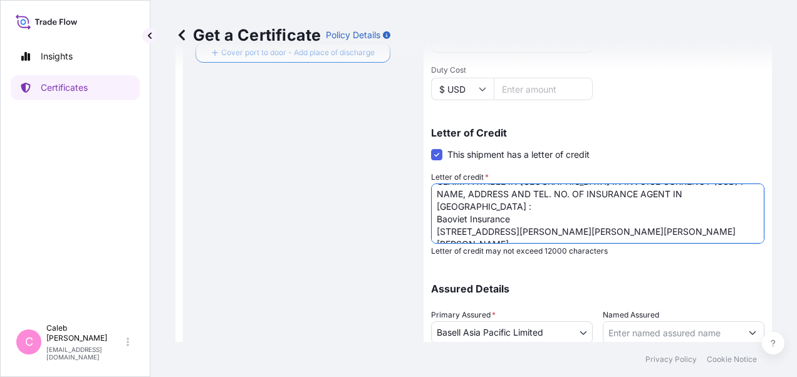
scroll to position [80, 0]
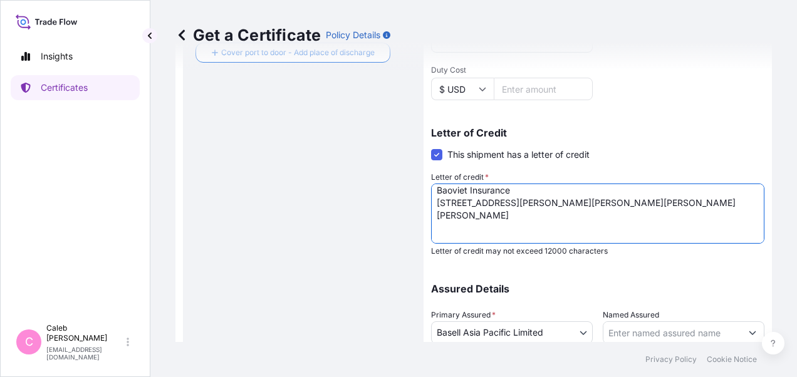
drag, startPoint x: 435, startPoint y: 207, endPoint x: 521, endPoint y: 199, distance: 86.8
click at [521, 199] on textarea "LC NUMBER 0131IL2500442 DATED 250804 IN ASSIGNABLE FORM COVERING ALL RISKS CLAI…" at bounding box center [597, 214] width 333 height 60
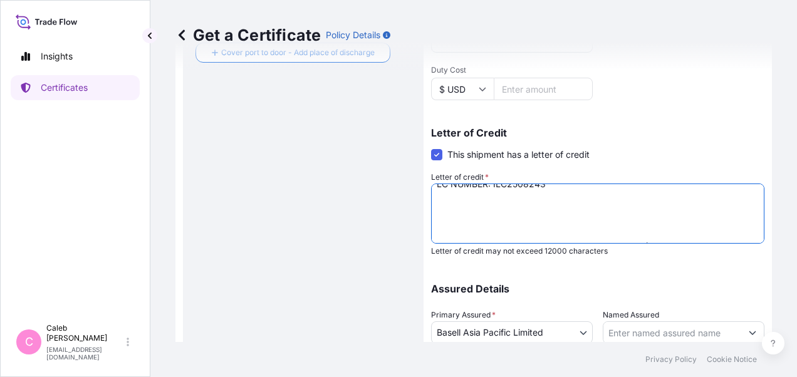
scroll to position [0, 0]
paste textarea "IN ASSIGNABLE FORM AND ENDORSED IN BLANK, COVERING INSTITUTE CARGO CLAUSE A FOR…"
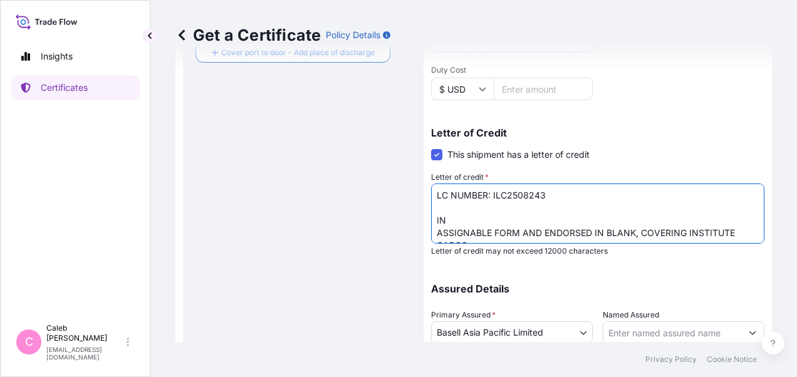
click at [437, 232] on textarea "LC NUMBER 0131IL2500442 DATED 250804 IN ASSIGNABLE FORM COVERING ALL RISKS CLAI…" at bounding box center [597, 214] width 333 height 60
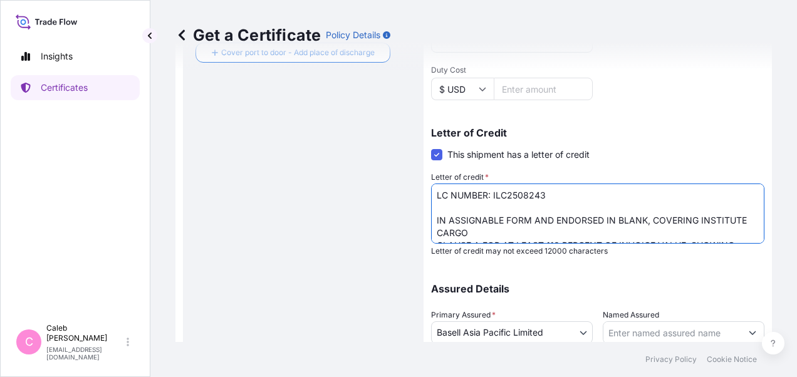
click at [531, 219] on textarea "LC NUMBER 0131IL2500442 DATED 250804 IN ASSIGNABLE FORM COVERING ALL RISKS CLAI…" at bounding box center [597, 214] width 333 height 60
drag, startPoint x: 534, startPoint y: 217, endPoint x: 644, endPoint y: 219, distance: 110.3
click at [644, 219] on textarea "LC NUMBER 0131IL2500442 DATED 250804 IN ASSIGNABLE FORM COVERING ALL RISKS CLAI…" at bounding box center [597, 214] width 333 height 60
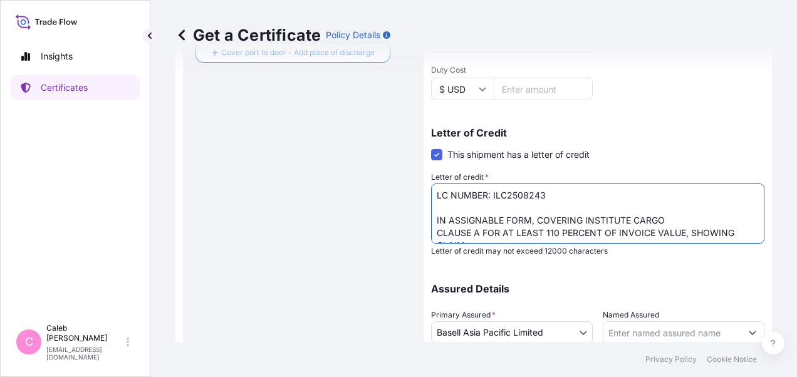
click at [436, 231] on textarea "LC NUMBER 0131IL2500442 DATED 250804 IN ASSIGNABLE FORM COVERING ALL RISKS CLAI…" at bounding box center [597, 214] width 333 height 60
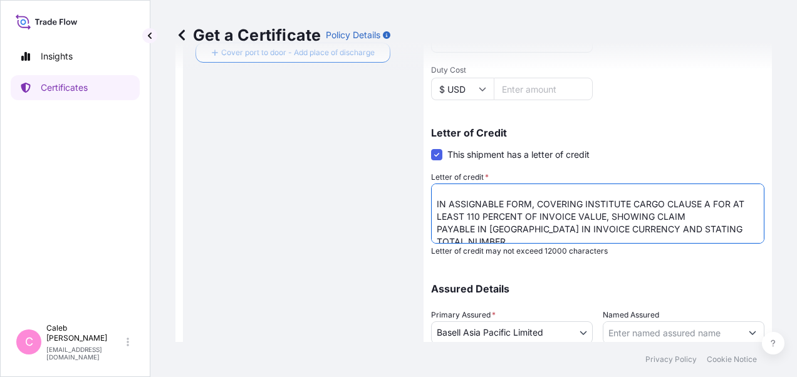
scroll to position [25, 0]
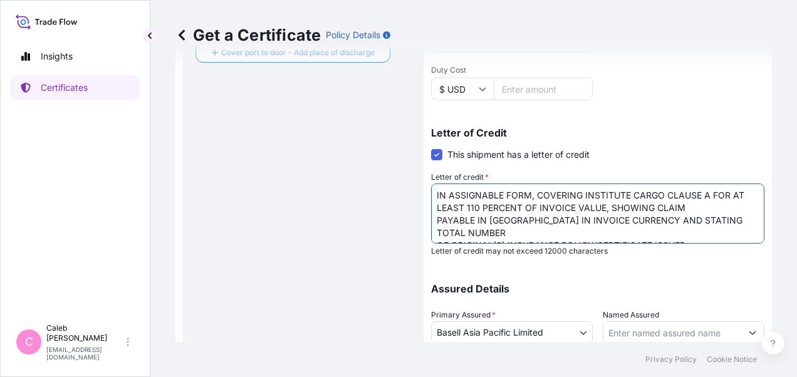
click at [669, 205] on textarea "LC NUMBER 0131IL2500442 DATED 250804 IN ASSIGNABLE FORM COVERING ALL RISKS CLAI…" at bounding box center [597, 214] width 333 height 60
drag, startPoint x: 709, startPoint y: 193, endPoint x: 732, endPoint y: 194, distance: 22.6
click at [732, 194] on textarea "LC NUMBER 0131IL2500442 DATED 250804 IN ASSIGNABLE FORM COVERING ALL RISKS CLAI…" at bounding box center [597, 214] width 333 height 60
click at [636, 209] on textarea "LC NUMBER 0131IL2500442 DATED 250804 IN ASSIGNABLE FORM COVERING ALL RISKS CLAI…" at bounding box center [597, 214] width 333 height 60
drag, startPoint x: 712, startPoint y: 195, endPoint x: 728, endPoint y: 195, distance: 16.3
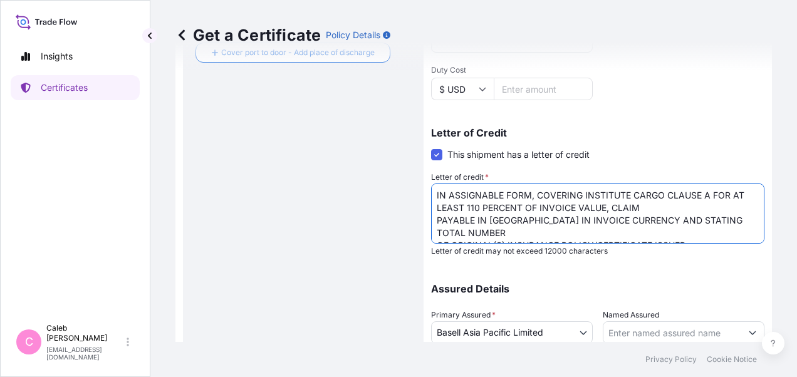
click at [728, 195] on textarea "LC NUMBER 0131IL2500442 DATED 250804 IN ASSIGNABLE FORM COVERING ALL RISKS CLAI…" at bounding box center [597, 214] width 333 height 60
click at [695, 214] on textarea "LC NUMBER 0131IL2500442 DATED 250804 IN ASSIGNABLE FORM COVERING ALL RISKS CLAI…" at bounding box center [597, 214] width 333 height 60
drag, startPoint x: 710, startPoint y: 193, endPoint x: 620, endPoint y: 205, distance: 90.4
click at [620, 205] on textarea "LC NUMBER 0131IL2500442 DATED 250804 IN ASSIGNABLE FORM COVERING ALL RISKS CLAI…" at bounding box center [597, 214] width 333 height 60
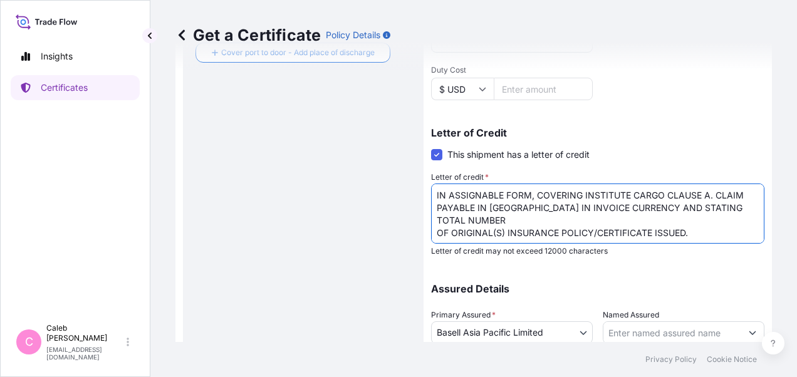
click at [435, 219] on textarea "LC NUMBER 0131IL2500442 DATED 250804 IN ASSIGNABLE FORM COVERING ALL RISKS CLAI…" at bounding box center [597, 214] width 333 height 60
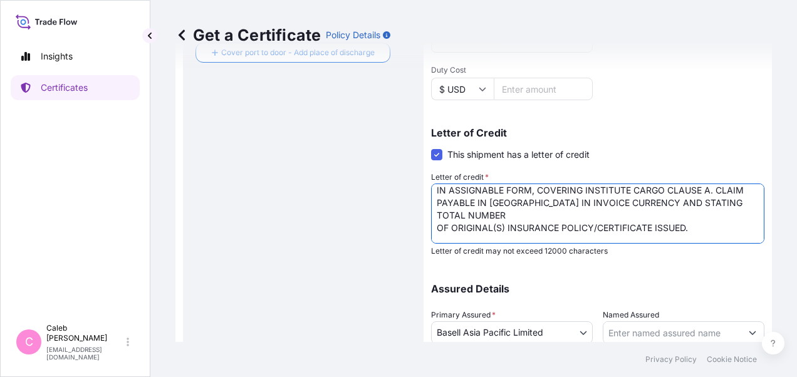
scroll to position [38, 0]
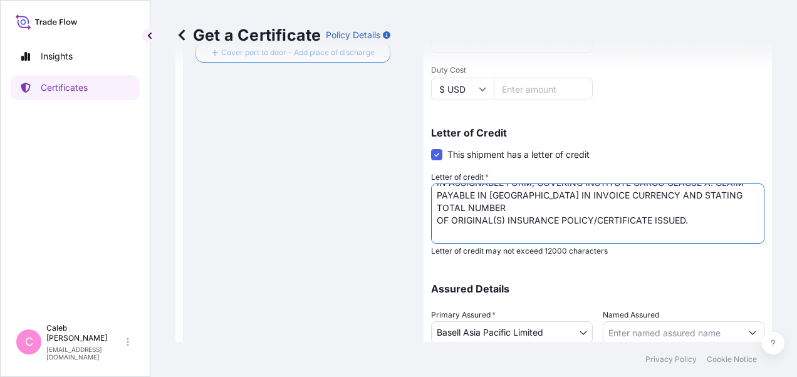
click at [656, 194] on textarea "LC NUMBER 0131IL2500442 DATED 250804 IN ASSIGNABLE FORM COVERING ALL RISKS CLAI…" at bounding box center [597, 214] width 333 height 60
click at [719, 194] on textarea "LC NUMBER 0131IL2500442 DATED 250804 IN ASSIGNABLE FORM COVERING ALL RISKS CLAI…" at bounding box center [597, 214] width 333 height 60
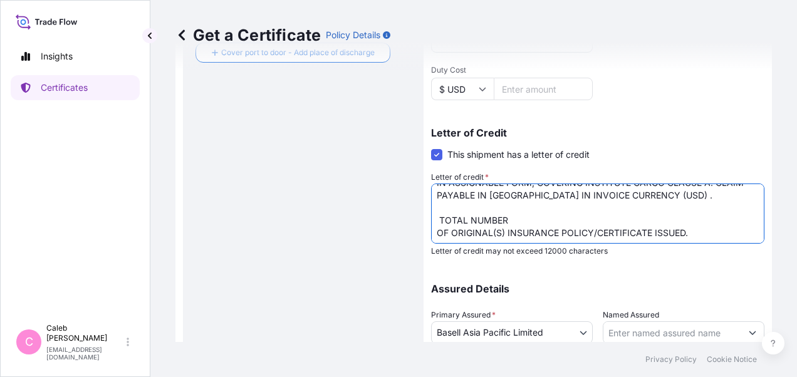
click at [440, 218] on textarea "LC NUMBER 0131IL2500442 DATED 250804 IN ASSIGNABLE FORM COVERING ALL RISKS CLAI…" at bounding box center [597, 214] width 333 height 60
click at [435, 230] on textarea "LC NUMBER 0131IL2500442 DATED 250804 IN ASSIGNABLE FORM COVERING ALL RISKS CLAI…" at bounding box center [597, 214] width 333 height 60
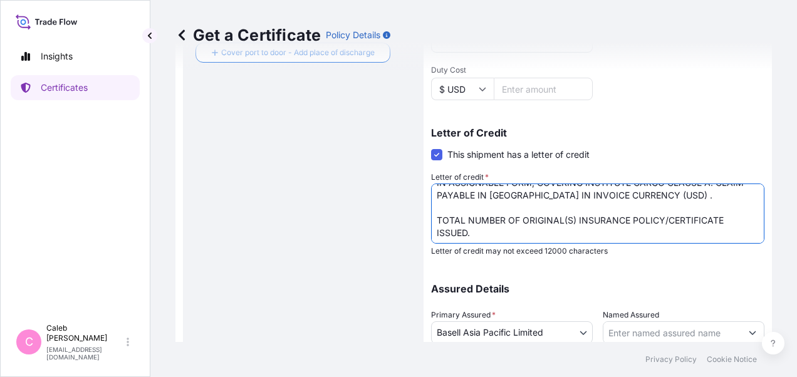
click at [664, 218] on textarea "LC NUMBER 0131IL2500442 DATED 250804 IN ASSIGNABLE FORM COVERING ALL RISKS CLAI…" at bounding box center [597, 214] width 333 height 60
click at [728, 218] on textarea "LC NUMBER 0131IL2500442 DATED 250804 IN ASSIGNABLE FORM COVERING ALL RISKS CLAI…" at bounding box center [597, 214] width 333 height 60
click at [245, 276] on div "Route Details Reset Route Details Cover door to port - Add loading place Place …" at bounding box center [302, 65] width 215 height 702
click at [206, 248] on div "Route Details Reset Route Details Cover door to port - Add loading place Place …" at bounding box center [302, 65] width 215 height 702
click at [735, 218] on textarea "LC NUMBER 0131IL2500442 DATED 250804 IN ASSIGNABLE FORM COVERING ALL RISKS CLAI…" at bounding box center [597, 214] width 333 height 60
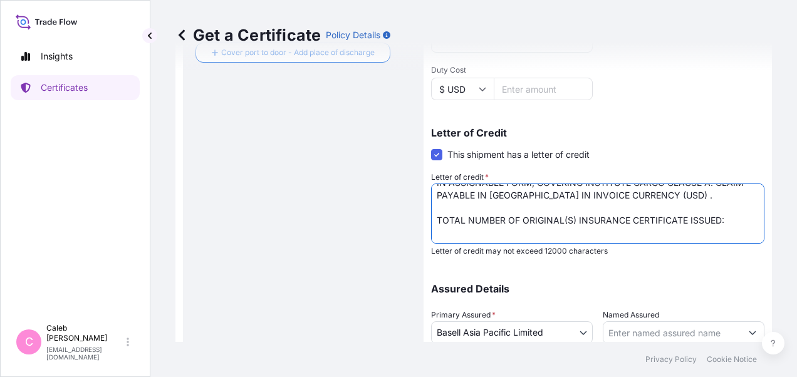
paste textarea "02 (1 ORIGINAL + 1 DUPLICATE )"
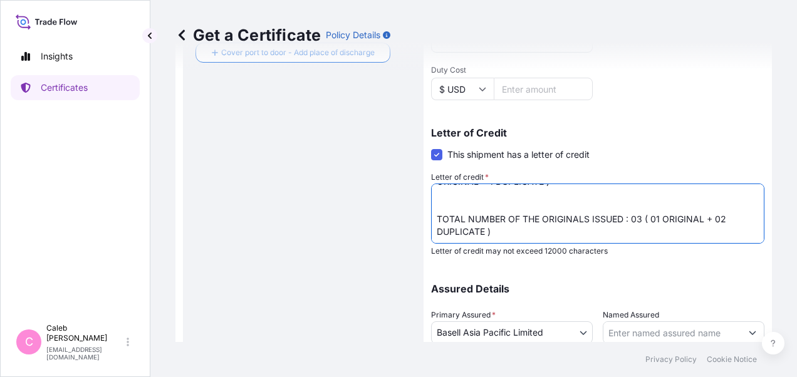
scroll to position [101, 0]
drag, startPoint x: 466, startPoint y: 214, endPoint x: 431, endPoint y: 206, distance: 35.9
click at [431, 206] on textarea "LC NUMBER 0131IL2500442 DATED 250804 IN ASSIGNABLE FORM COVERING ALL RISKS CLAI…" at bounding box center [597, 214] width 333 height 60
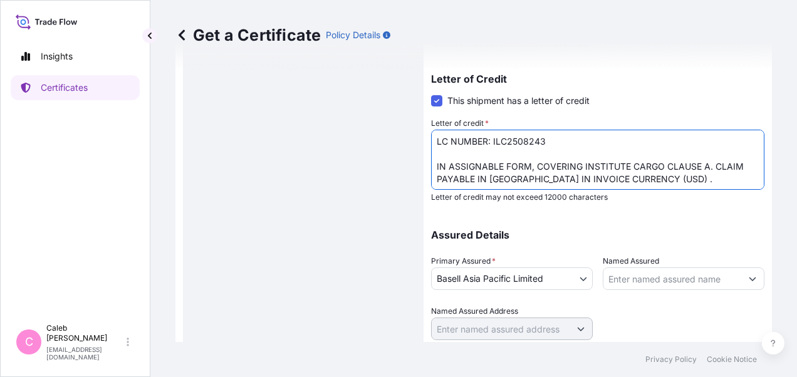
scroll to position [470, 0]
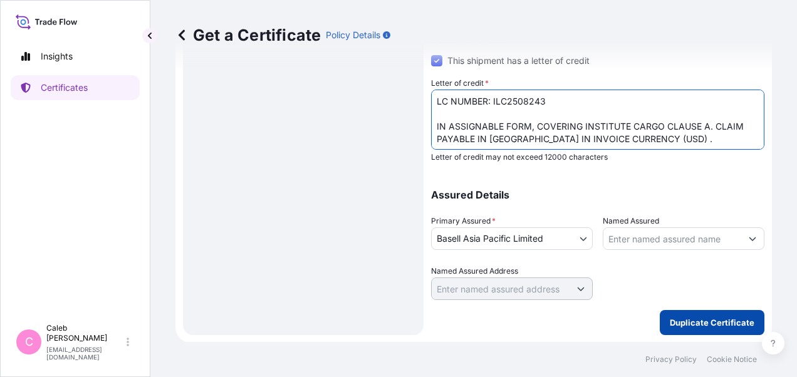
type textarea "LC NUMBER: ILC2508243 IN ASSIGNABLE FORM, COVERING INSTITUTE CARGO CLAUSE A. CL…"
click at [705, 323] on p "Duplicate Certificate" at bounding box center [712, 322] width 85 height 13
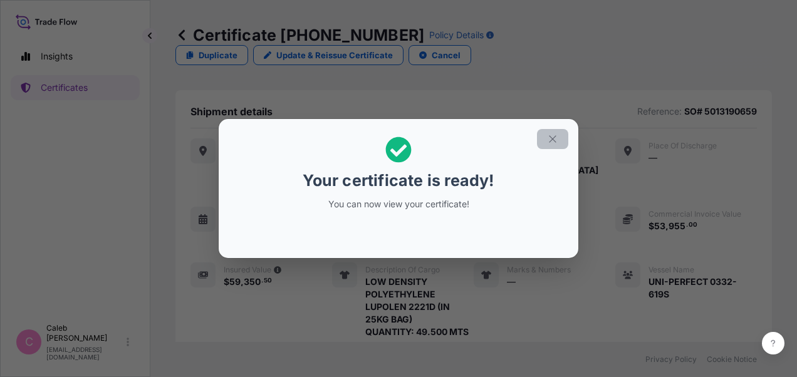
click at [554, 142] on icon "button" at bounding box center [552, 138] width 11 height 11
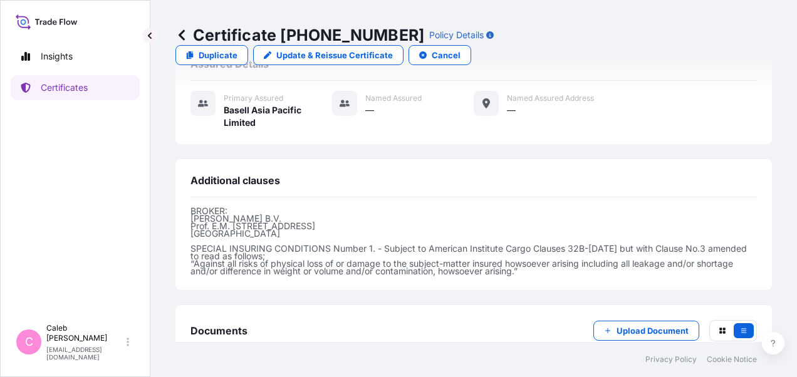
scroll to position [560, 0]
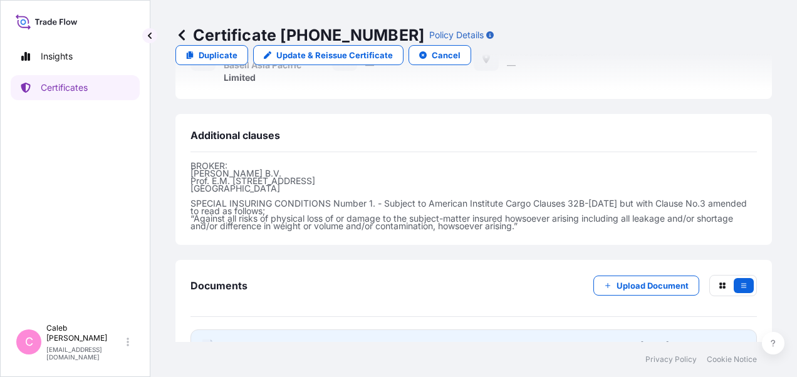
click at [254, 339] on span "Certificate" at bounding box center [246, 345] width 45 height 13
